Goal: Task Accomplishment & Management: Use online tool/utility

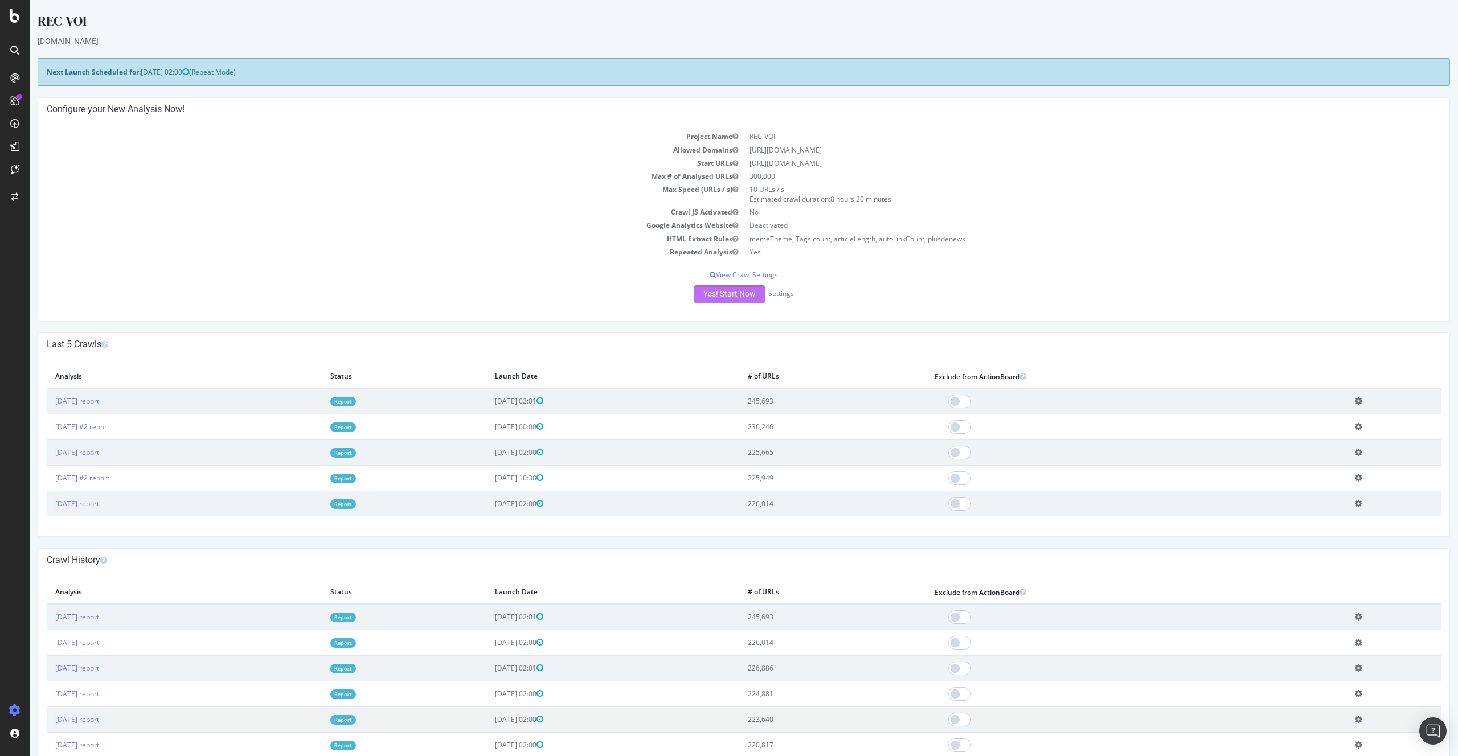
click at [714, 296] on button "Yes! Start Now" at bounding box center [729, 294] width 71 height 18
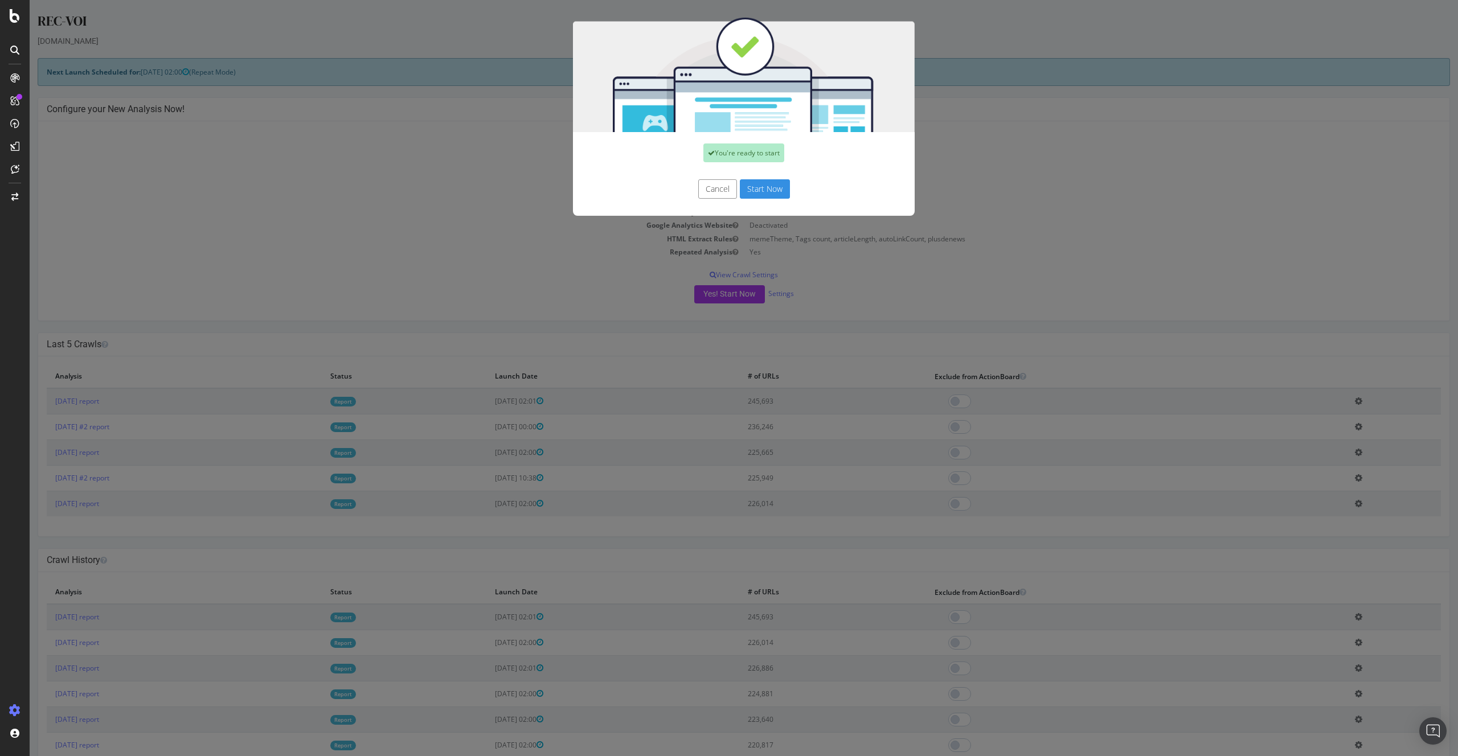
click at [748, 195] on button "Start Now" at bounding box center [765, 188] width 50 height 19
